Goal: Information Seeking & Learning: Learn about a topic

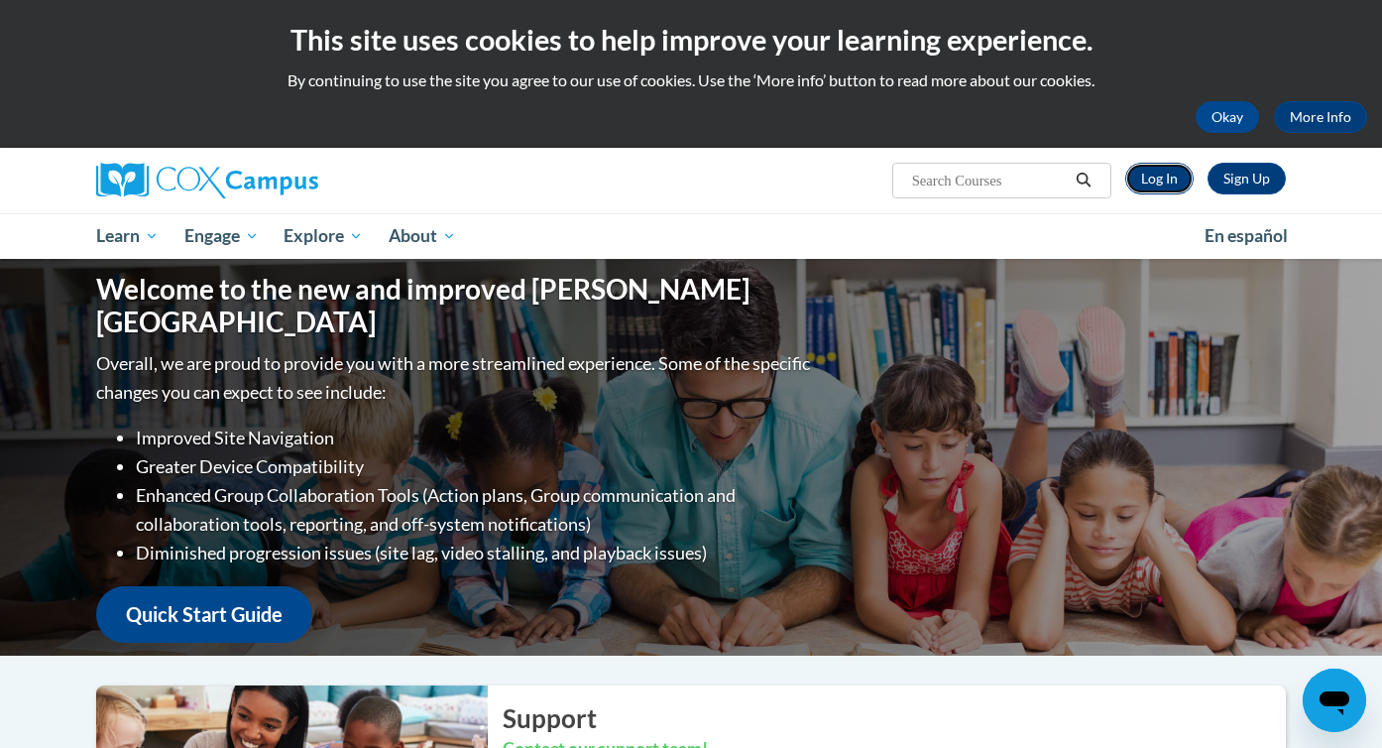
click at [1170, 185] on link "Log In" at bounding box center [1160, 179] width 68 height 32
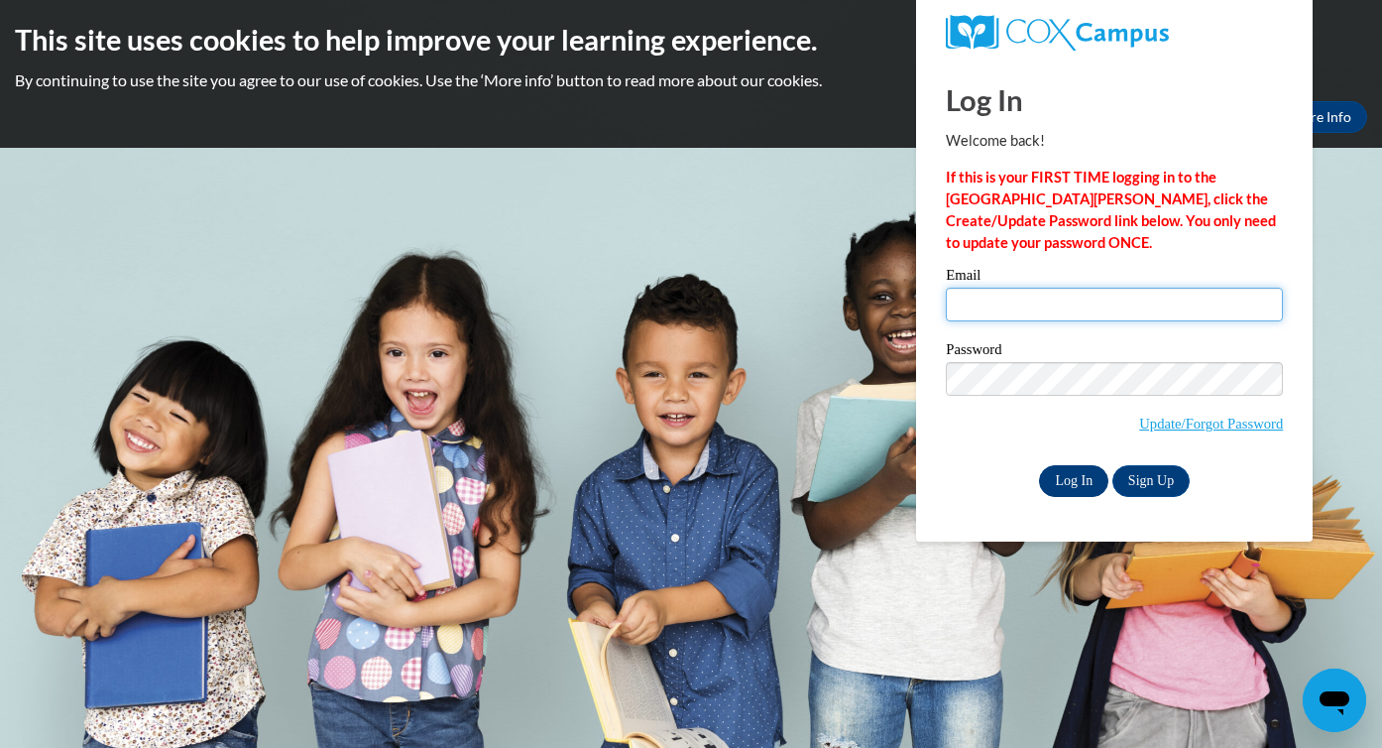
type input "[EMAIL_ADDRESS][DOMAIN_NAME]"
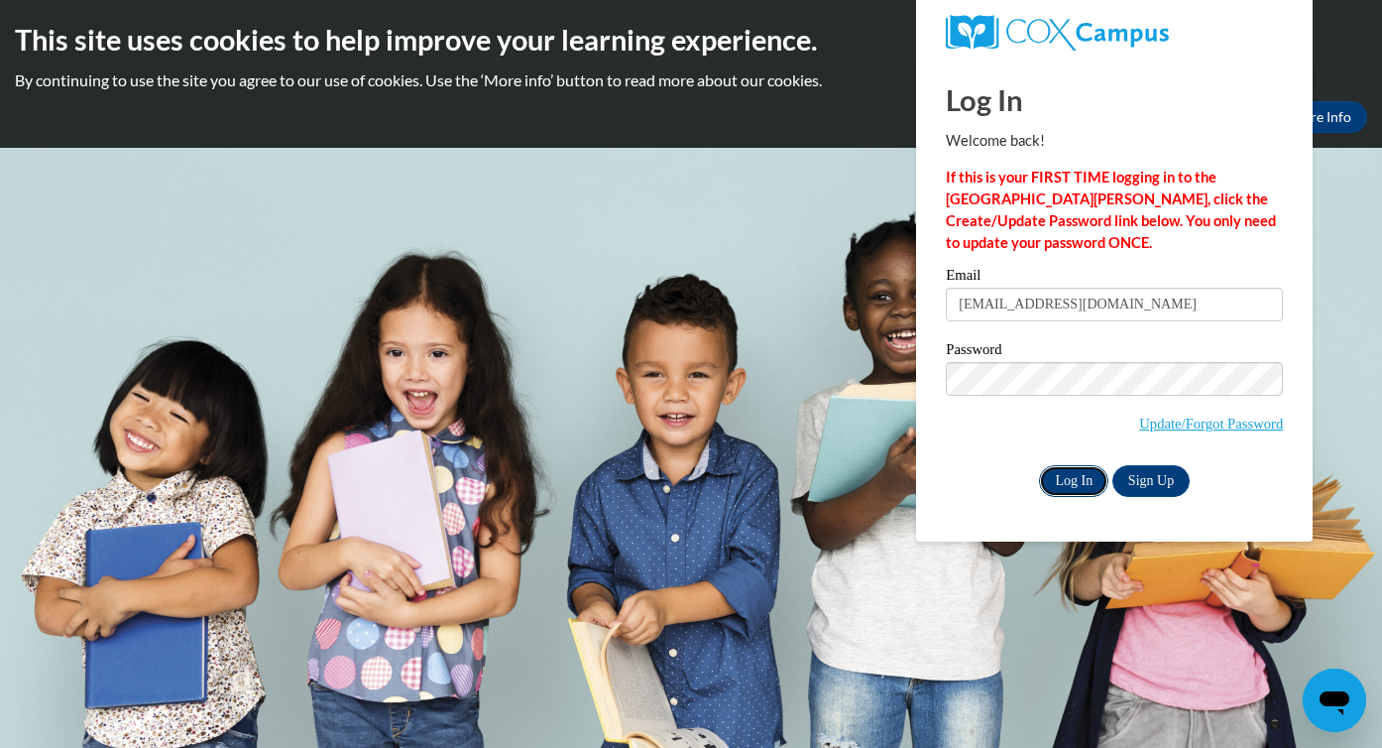
click at [1081, 478] on input "Log In" at bounding box center [1073, 481] width 69 height 32
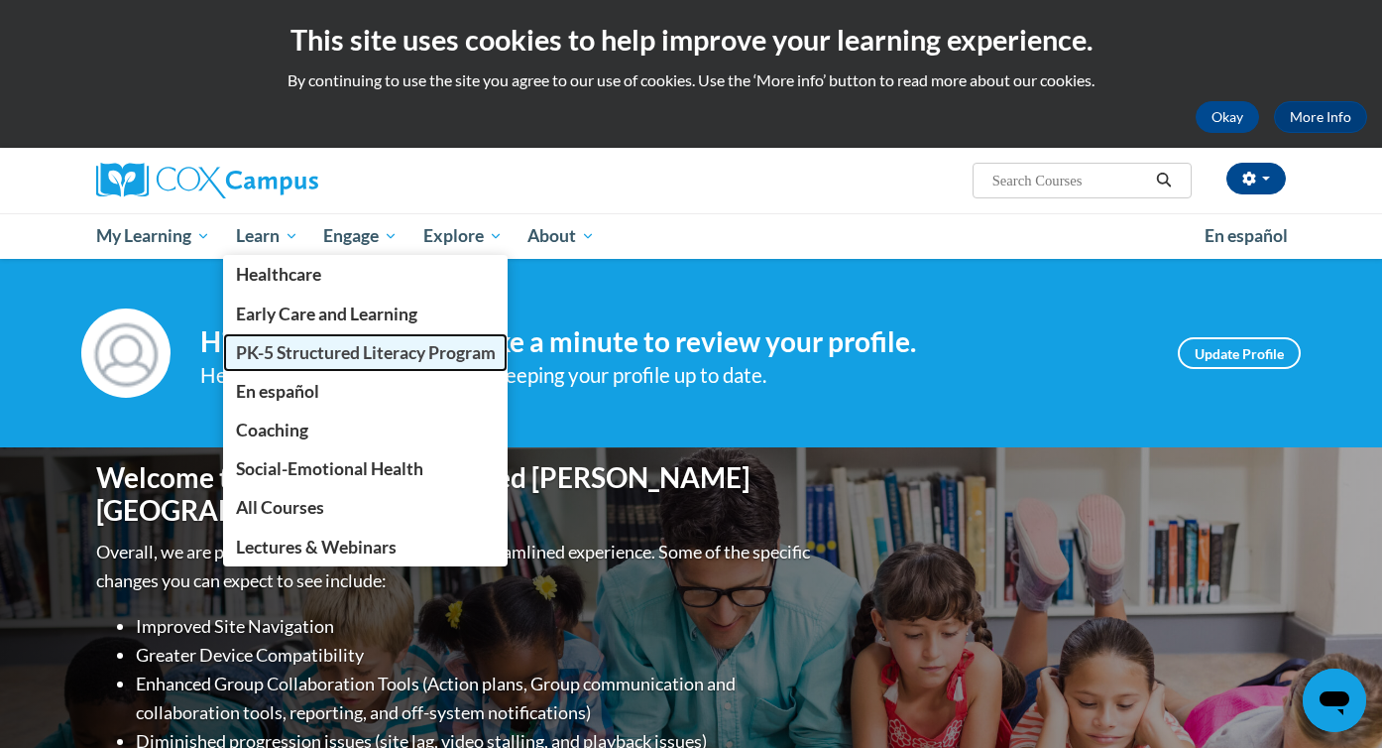
click at [297, 351] on span "PK-5 Structured Literacy Program" at bounding box center [366, 352] width 260 height 21
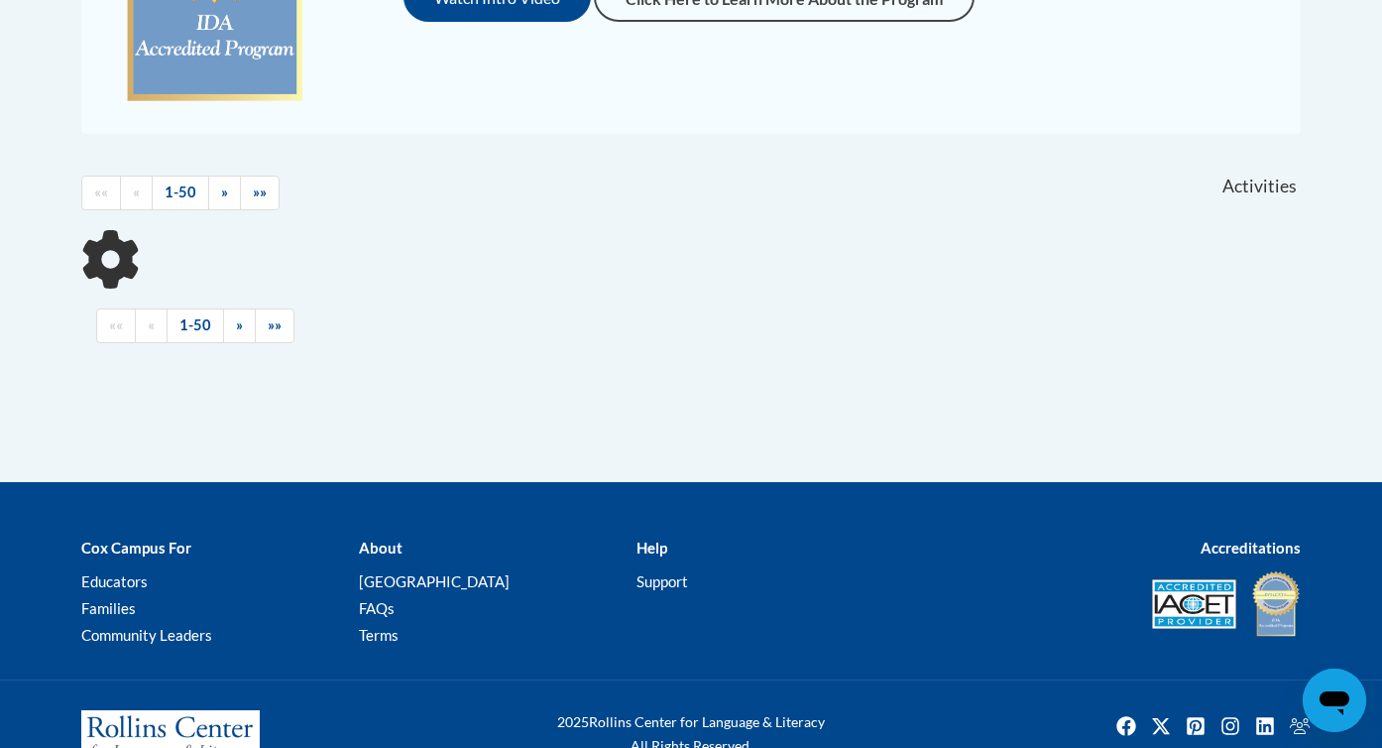
scroll to position [748, 0]
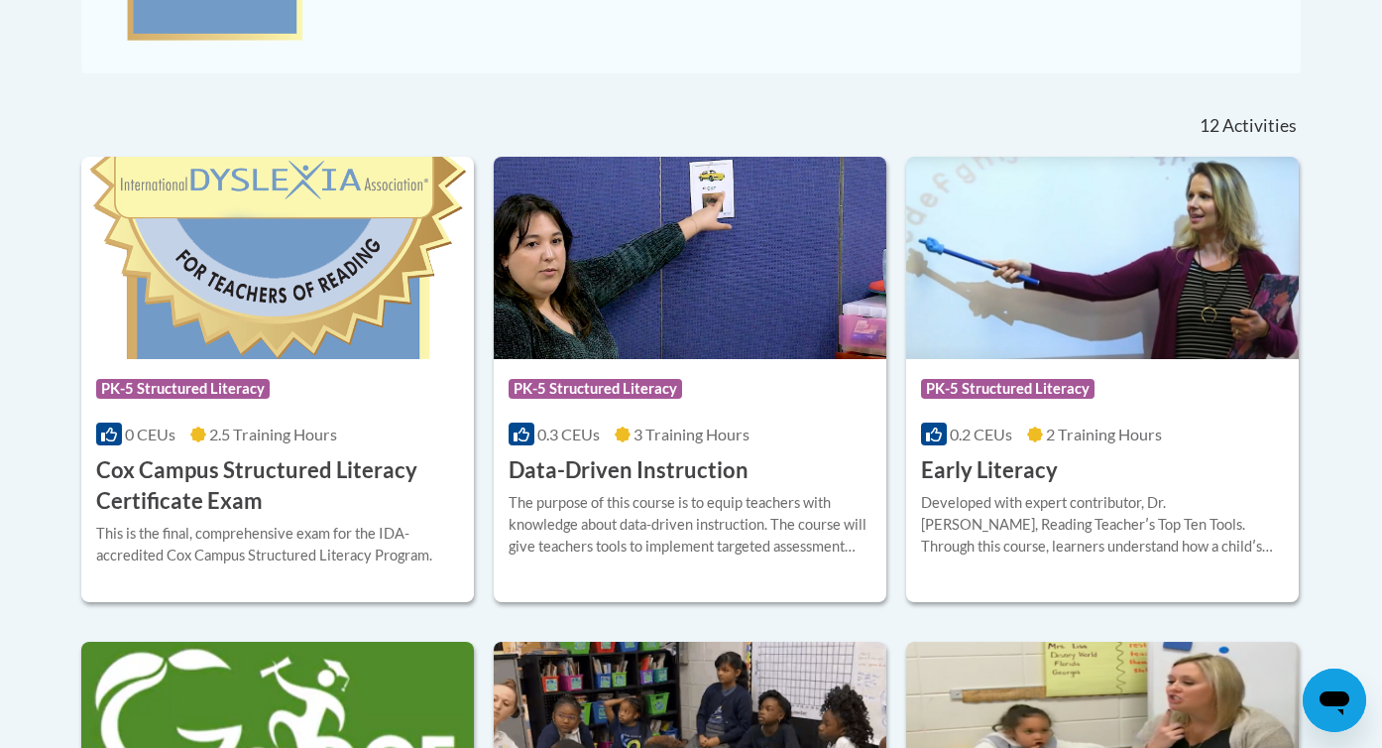
click at [670, 492] on div "The purpose of this course is to equip teachers with knowledge about data-drive…" at bounding box center [690, 524] width 363 height 65
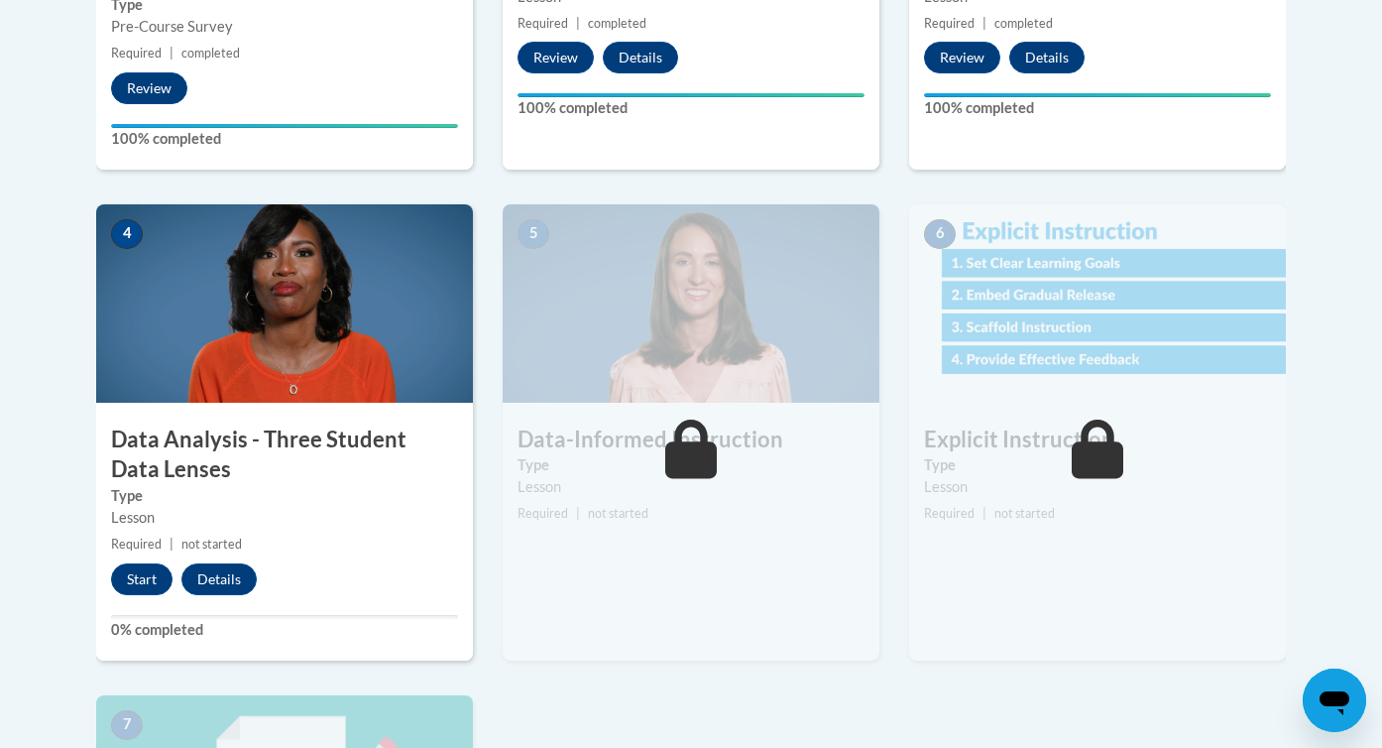
scroll to position [965, 0]
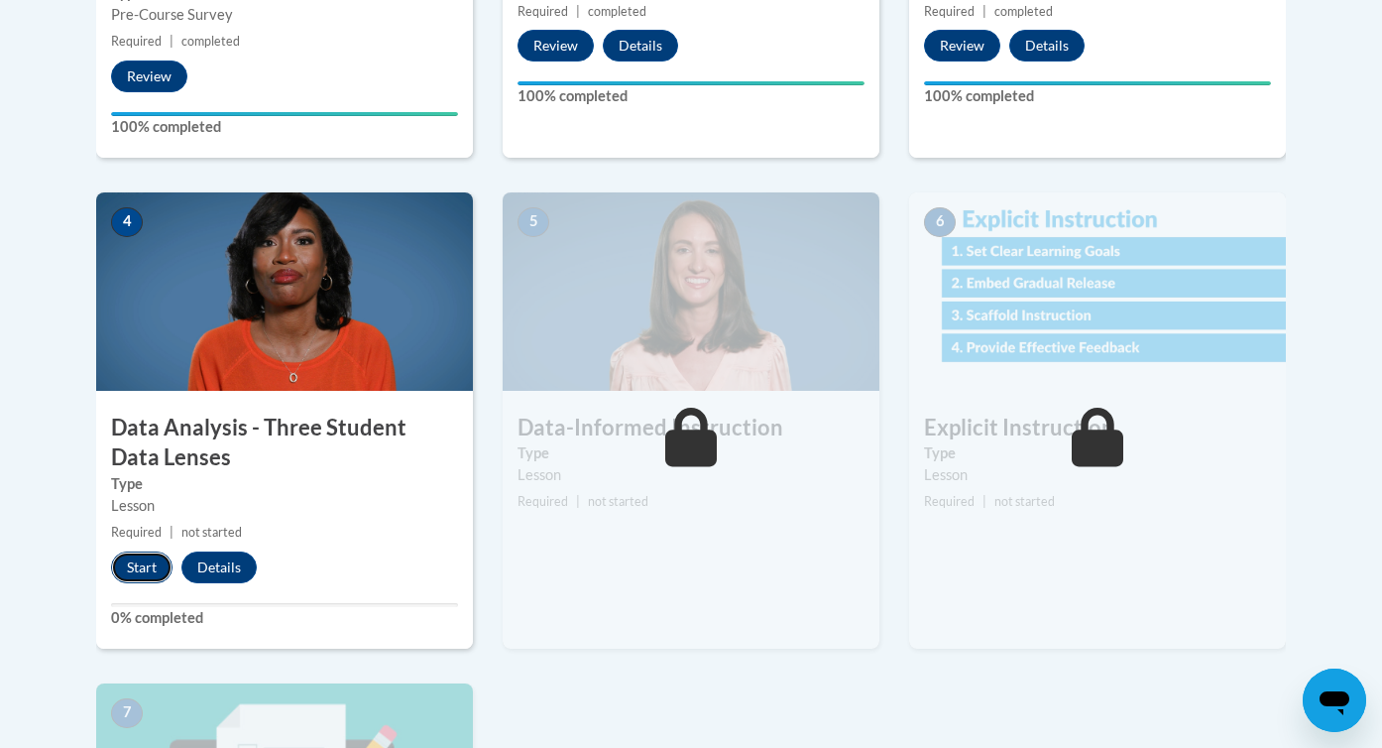
click at [132, 566] on button "Start" at bounding box center [141, 567] width 61 height 32
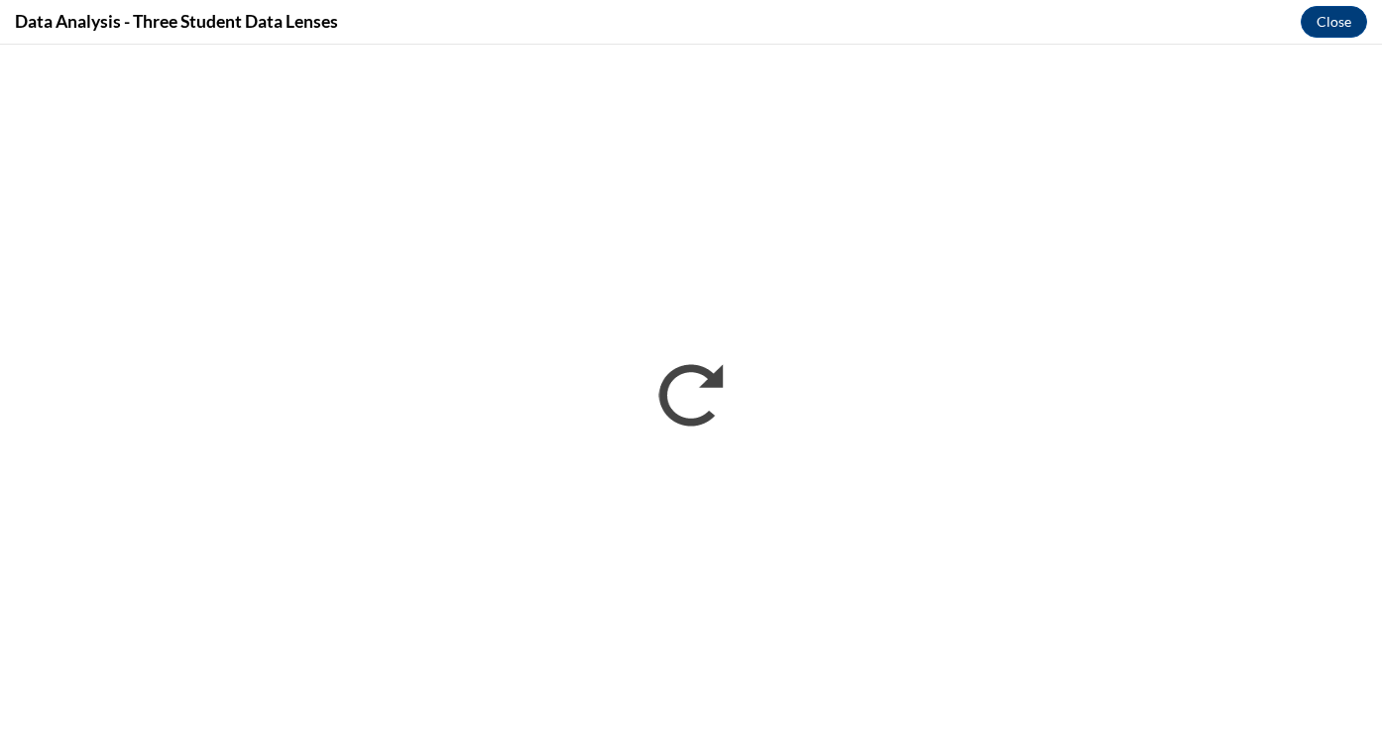
scroll to position [0, 0]
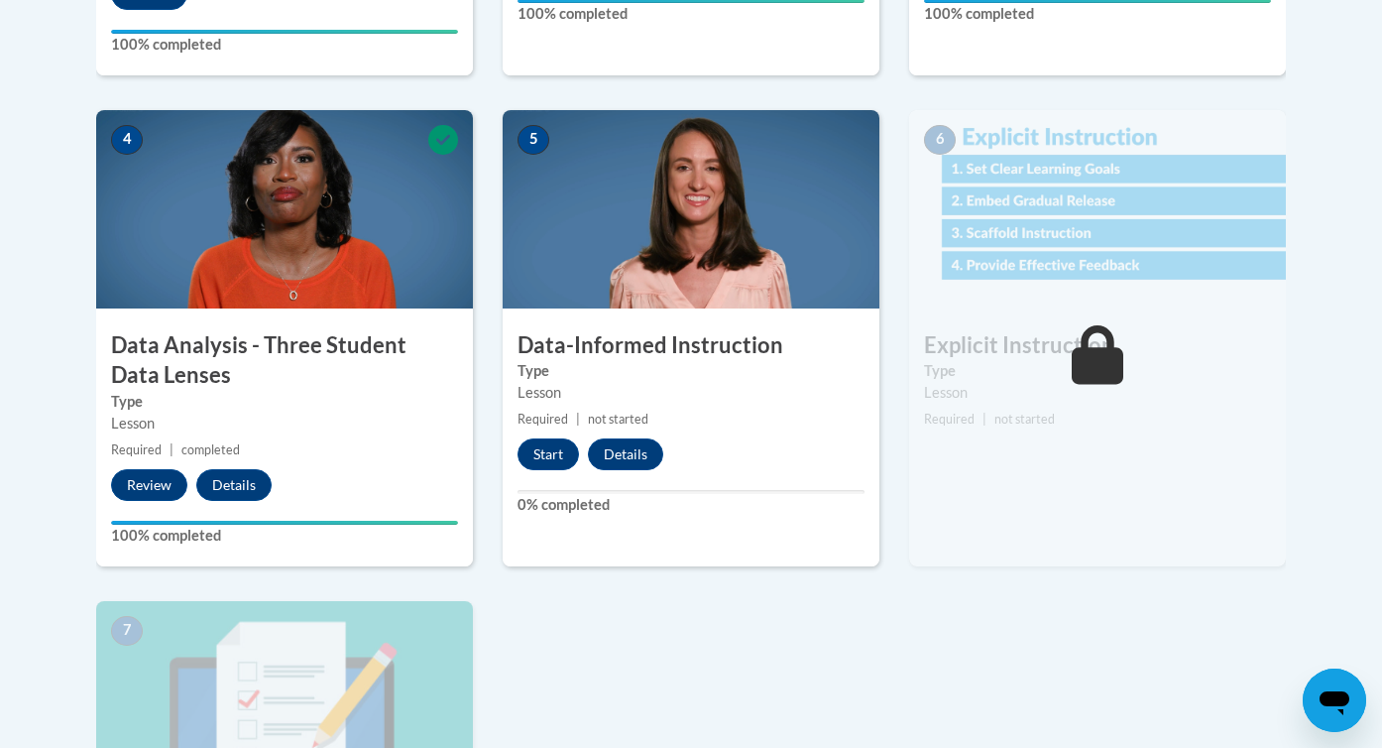
scroll to position [1024, 0]
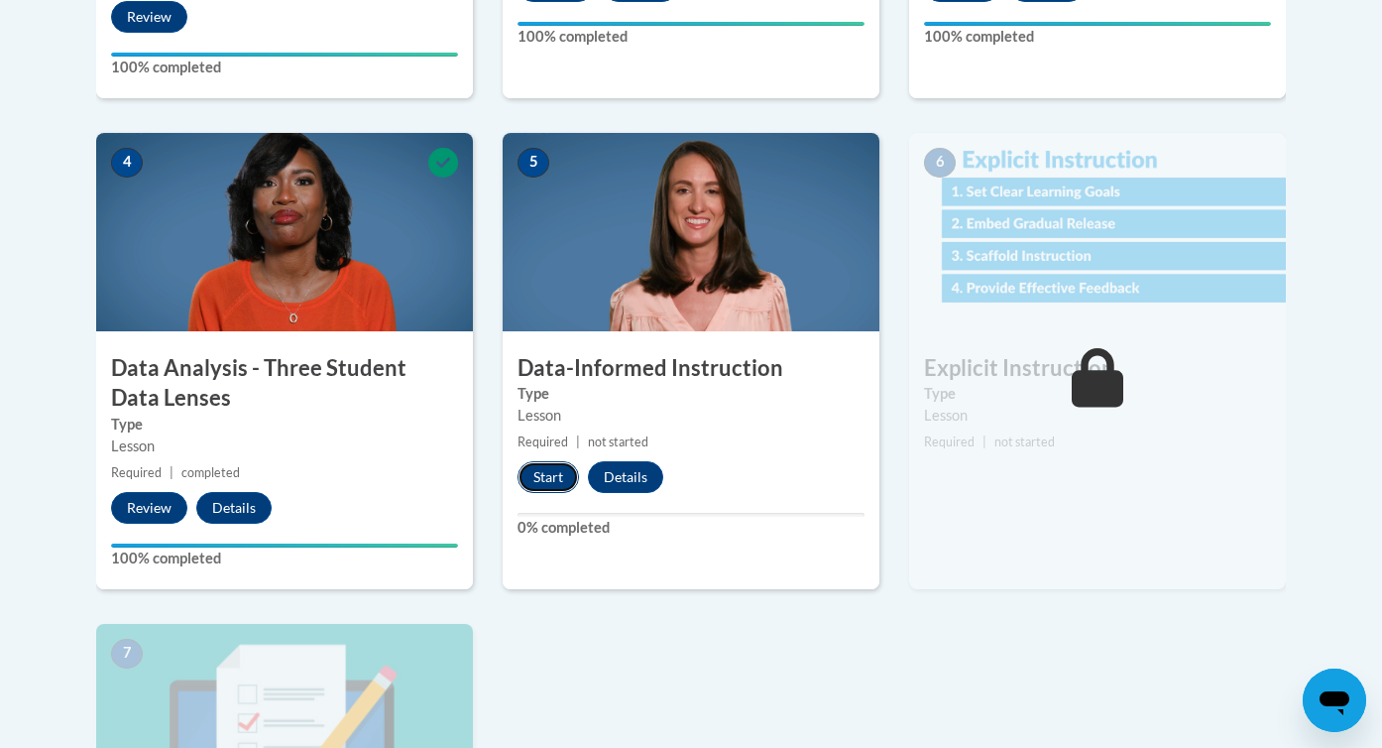
click at [548, 473] on button "Start" at bounding box center [548, 477] width 61 height 32
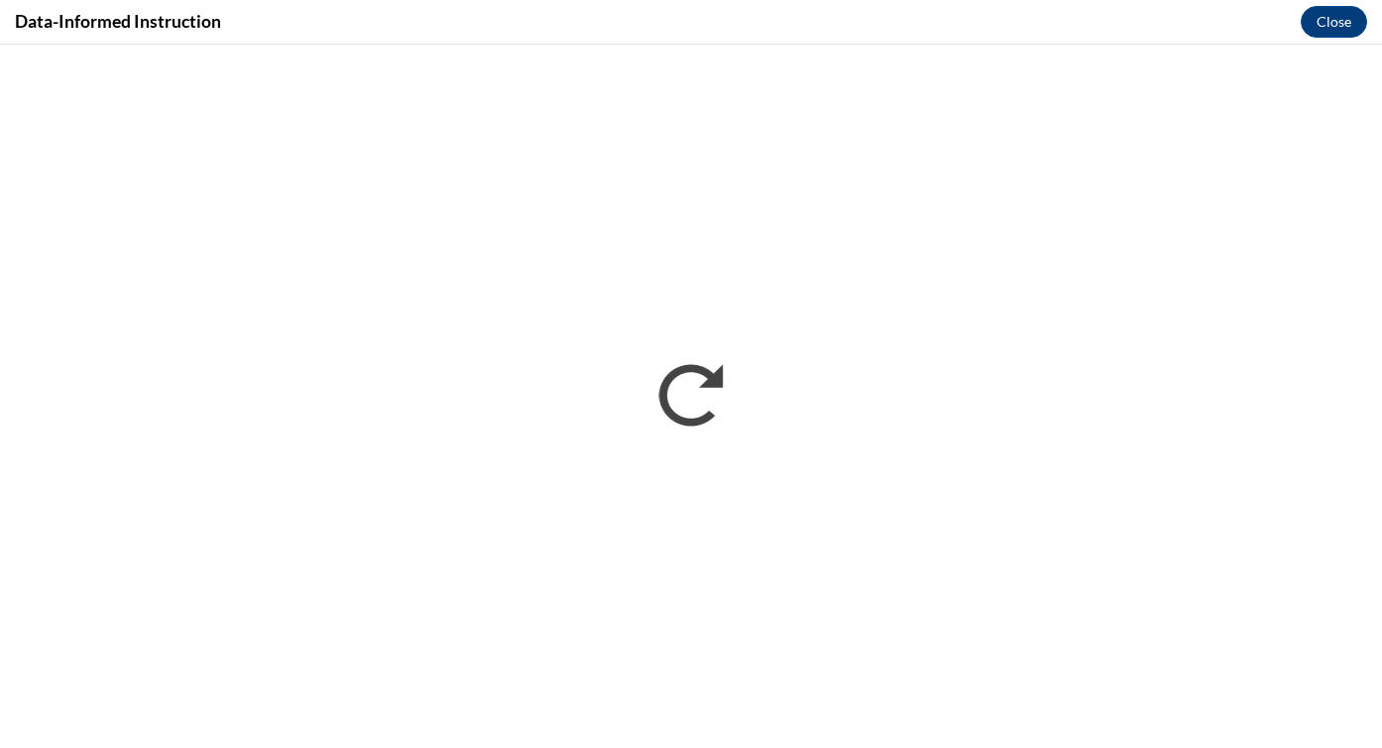
scroll to position [0, 0]
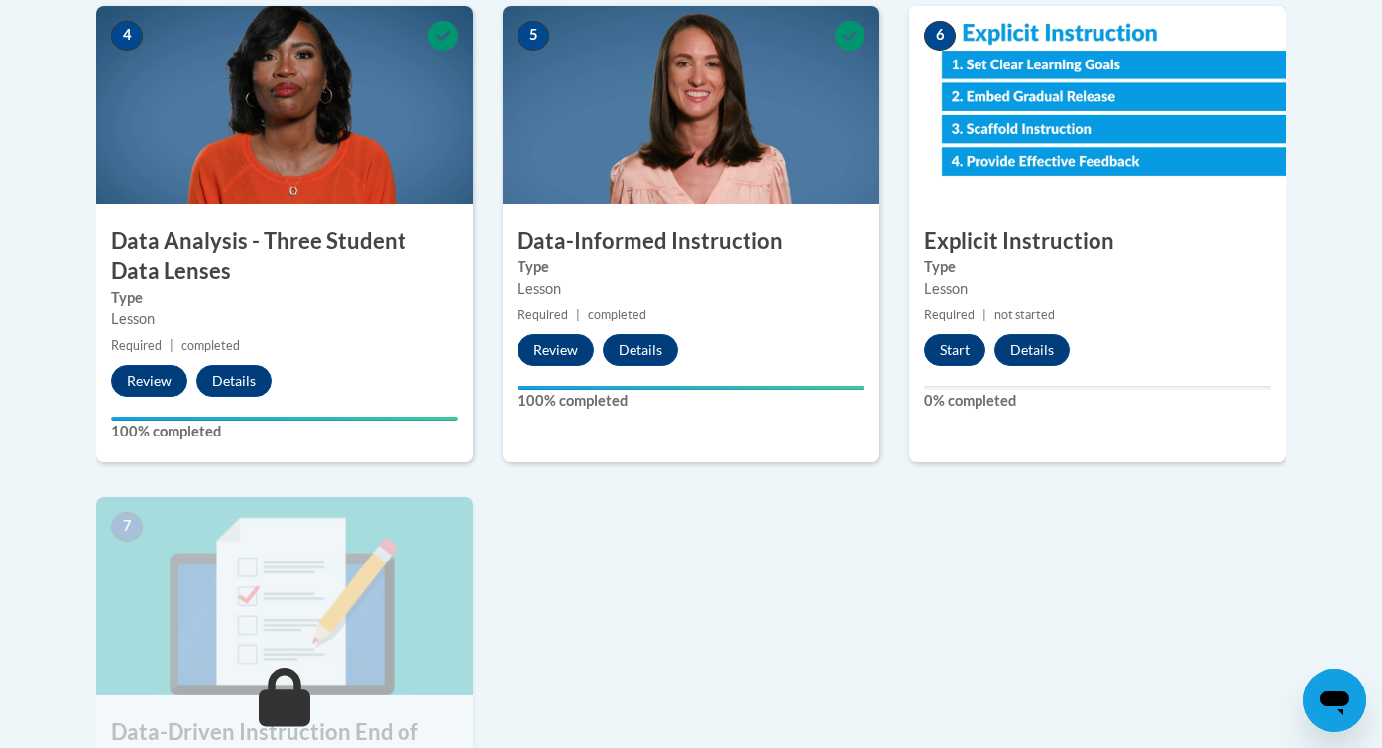
scroll to position [1174, 0]
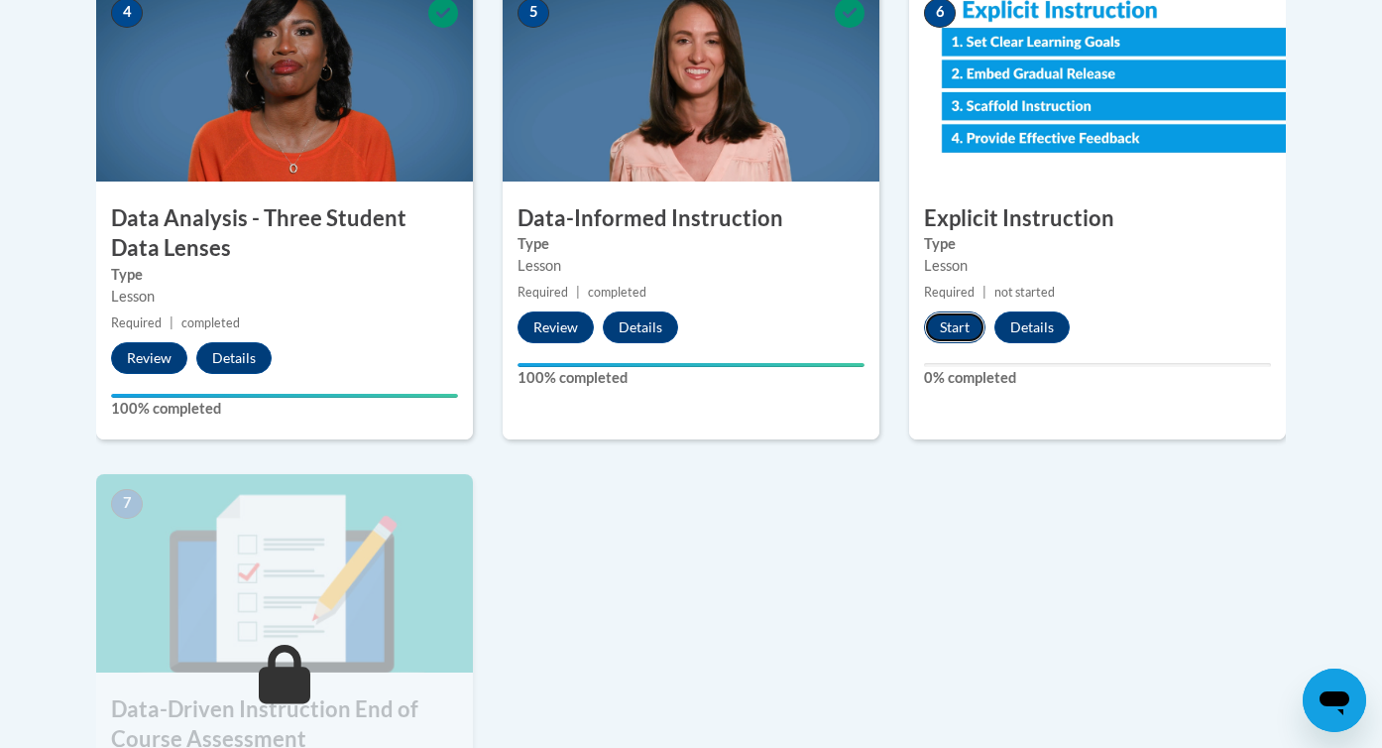
click at [948, 325] on button "Start" at bounding box center [954, 327] width 61 height 32
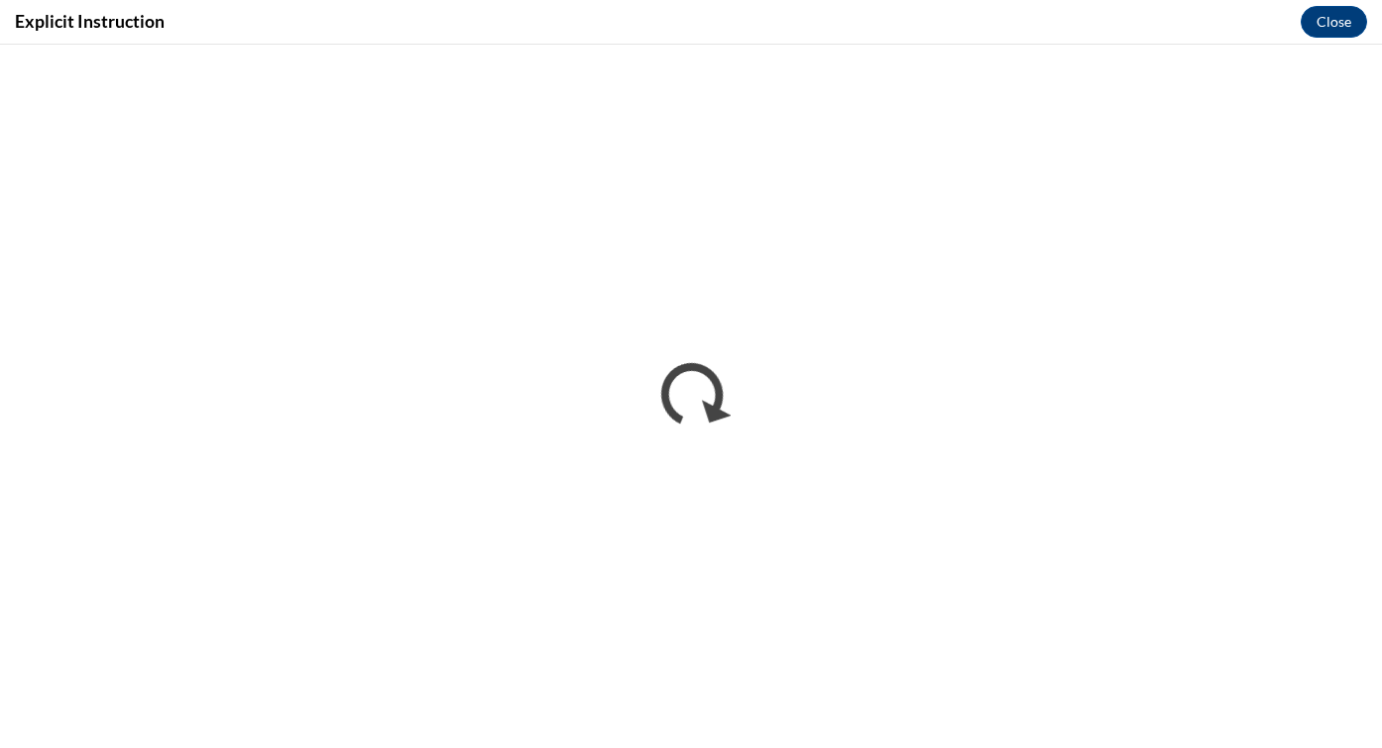
scroll to position [0, 0]
